Goal: Task Accomplishment & Management: Manage account settings

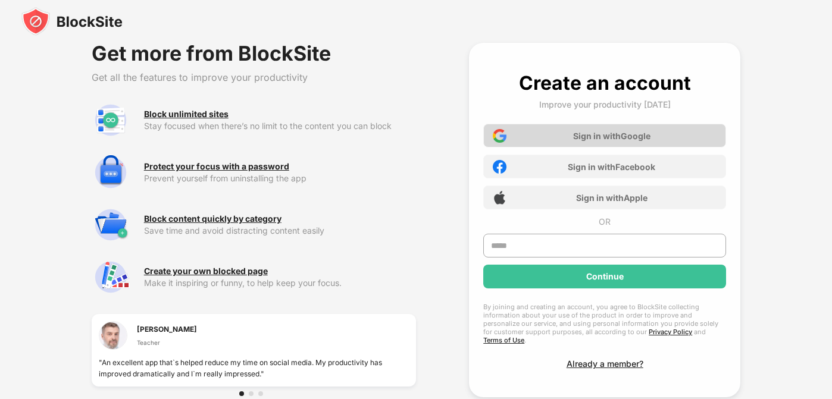
click at [595, 141] on div "Sign in with Google" at bounding box center [604, 136] width 243 height 24
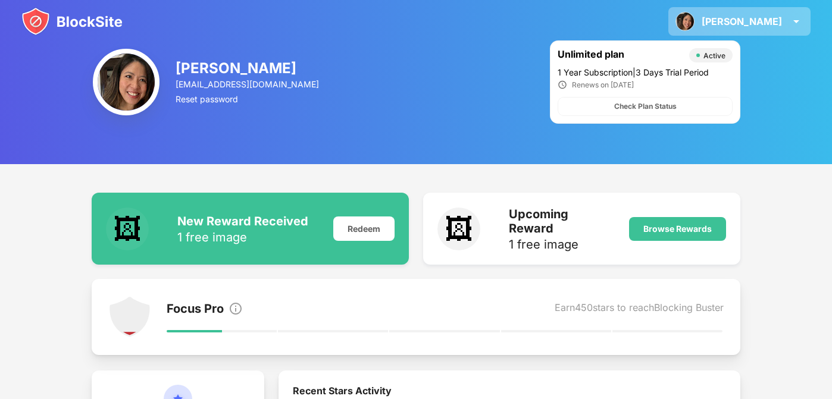
click at [803, 23] on img at bounding box center [796, 21] width 14 height 14
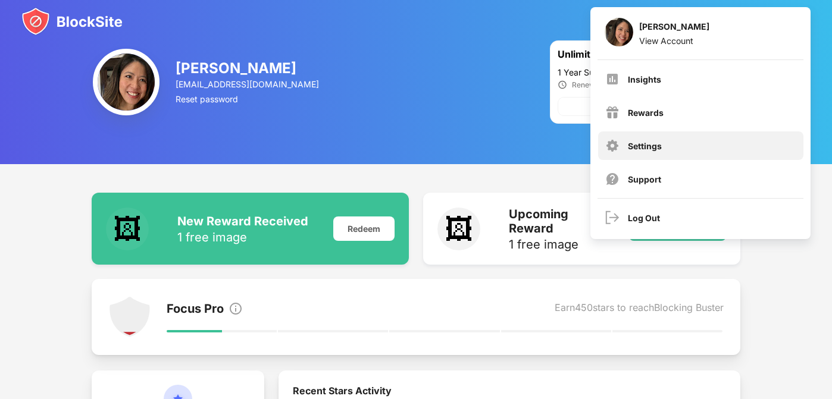
click at [696, 142] on div "Settings" at bounding box center [700, 146] width 205 height 29
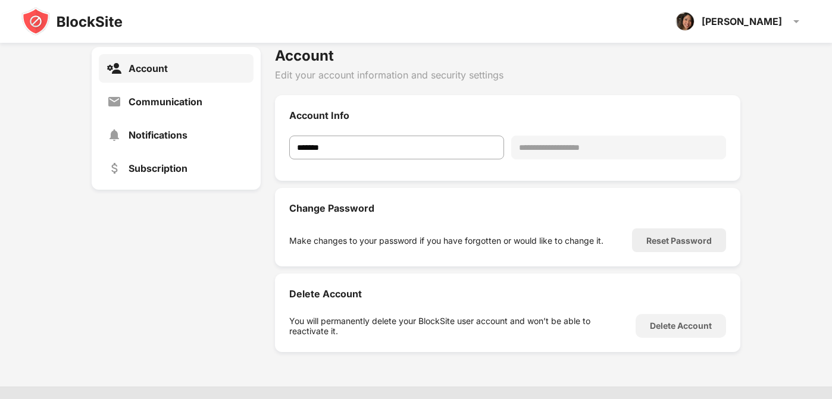
scroll to position [13, 0]
click at [654, 238] on div "Reset Password" at bounding box center [678, 240] width 65 height 10
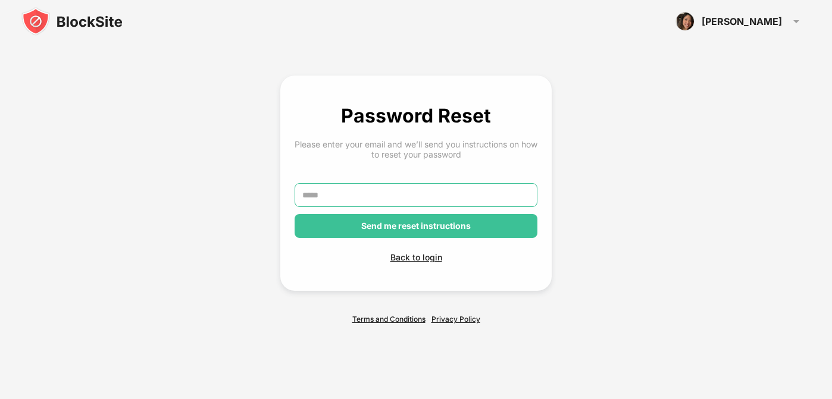
click at [460, 192] on input "text" at bounding box center [416, 195] width 243 height 24
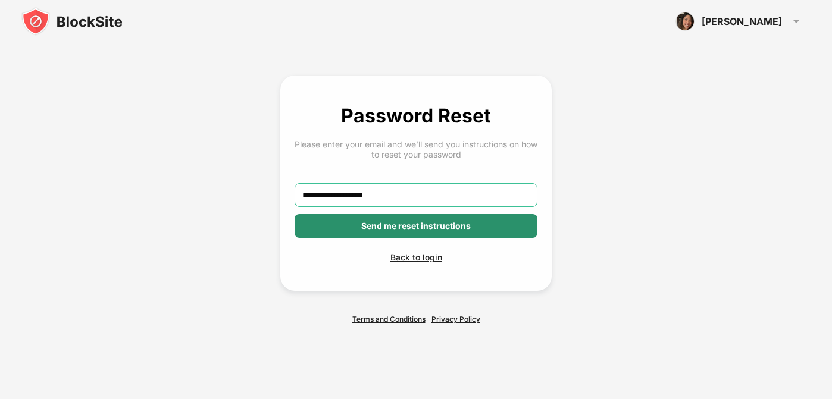
type input "**********"
click at [456, 234] on div "Send me reset instructions" at bounding box center [416, 226] width 243 height 24
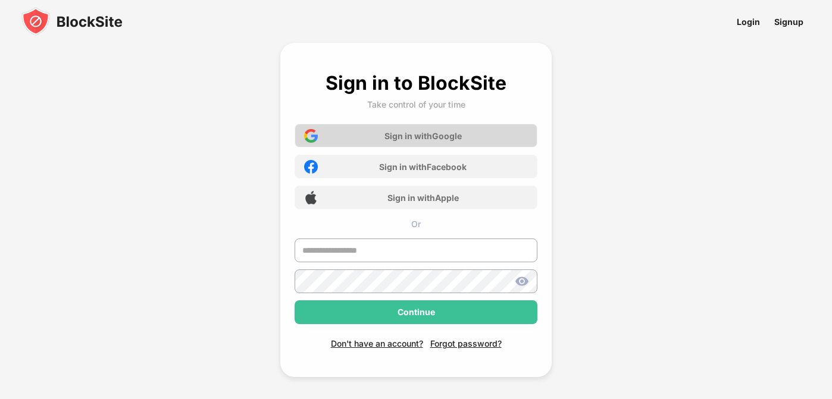
click at [455, 139] on div "Sign in with Google" at bounding box center [422, 136] width 77 height 10
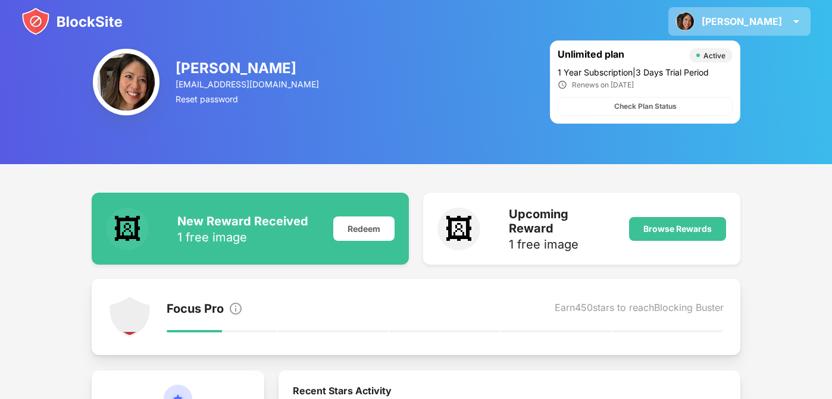
click at [787, 21] on div "Janet Janet H View Account Insights Rewards Settings Support Log Out" at bounding box center [739, 21] width 142 height 29
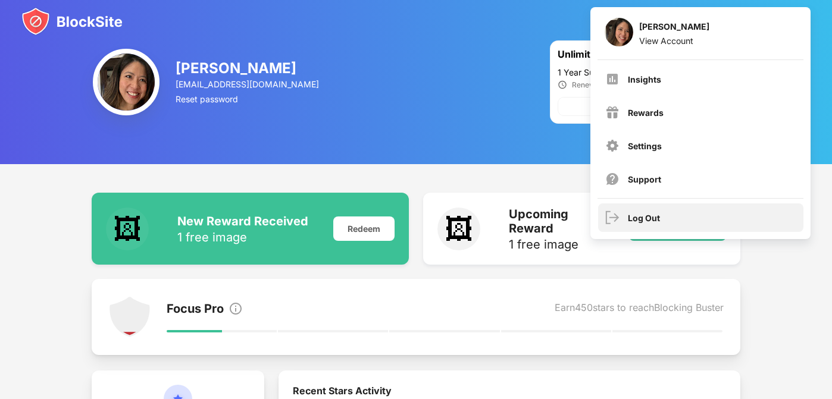
click at [630, 214] on div "Log Out" at bounding box center [644, 218] width 32 height 10
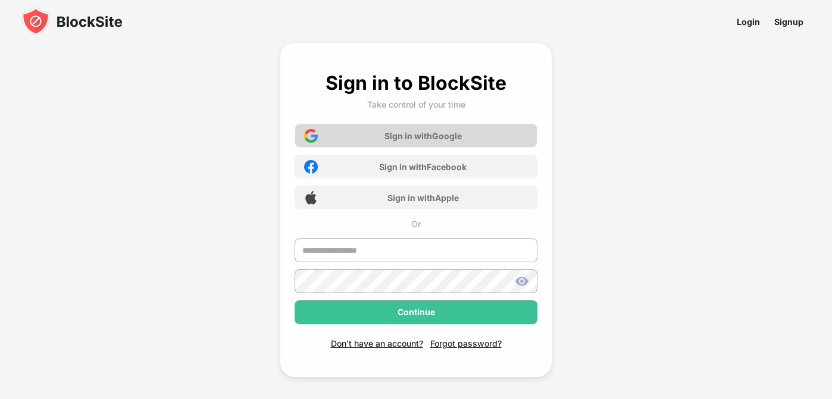
click at [485, 132] on div "Sign in with Google" at bounding box center [416, 136] width 243 height 24
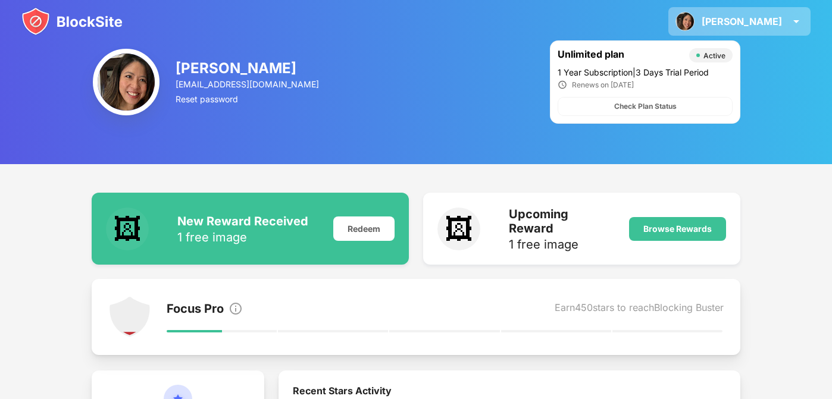
click at [797, 22] on img at bounding box center [796, 21] width 14 height 14
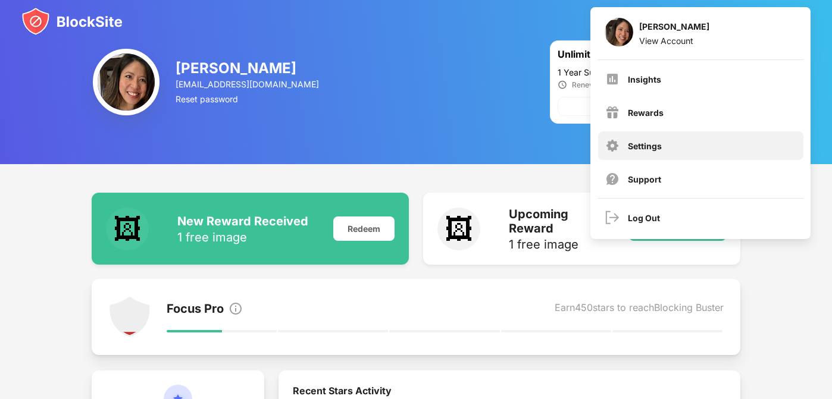
click at [648, 148] on div "Settings" at bounding box center [645, 146] width 34 height 10
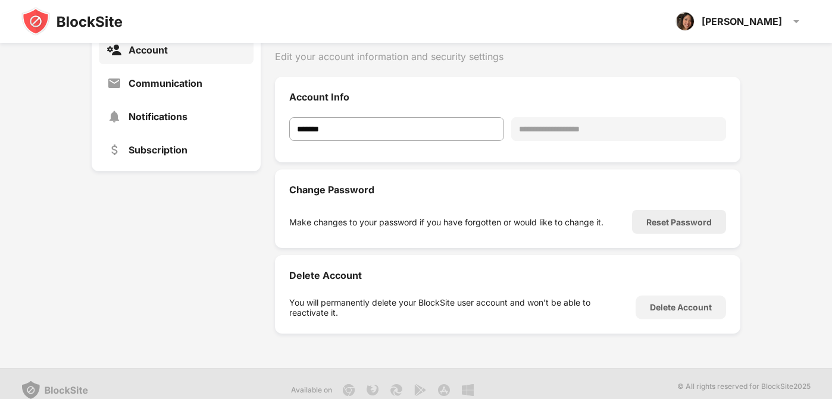
scroll to position [36, 0]
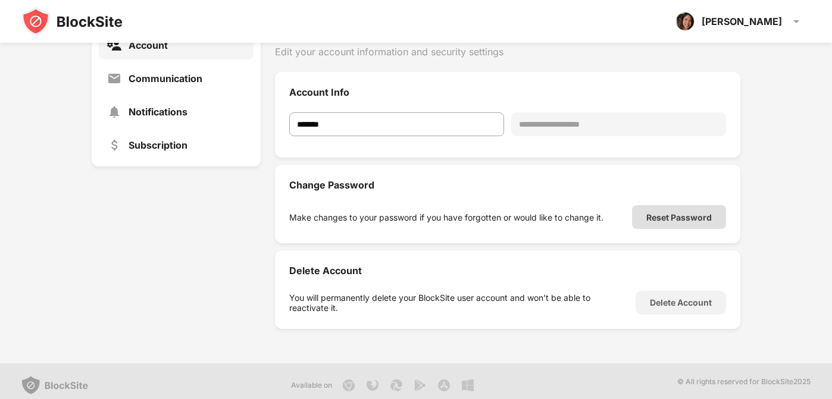
click at [703, 212] on div "Reset Password" at bounding box center [678, 217] width 65 height 10
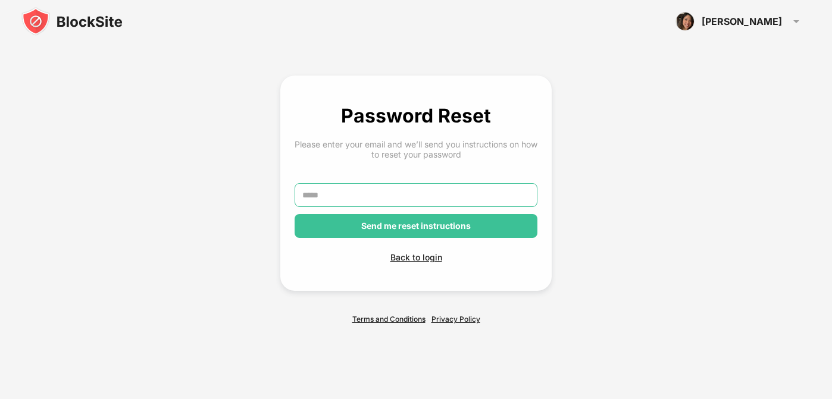
click at [412, 191] on input "text" at bounding box center [416, 195] width 243 height 24
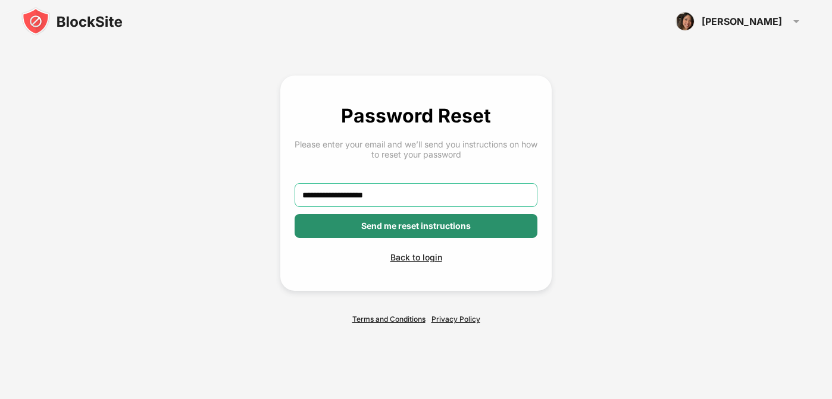
type input "**********"
click at [426, 230] on div "Send me reset instructions" at bounding box center [416, 226] width 110 height 10
